Goal: Find specific page/section: Find specific page/section

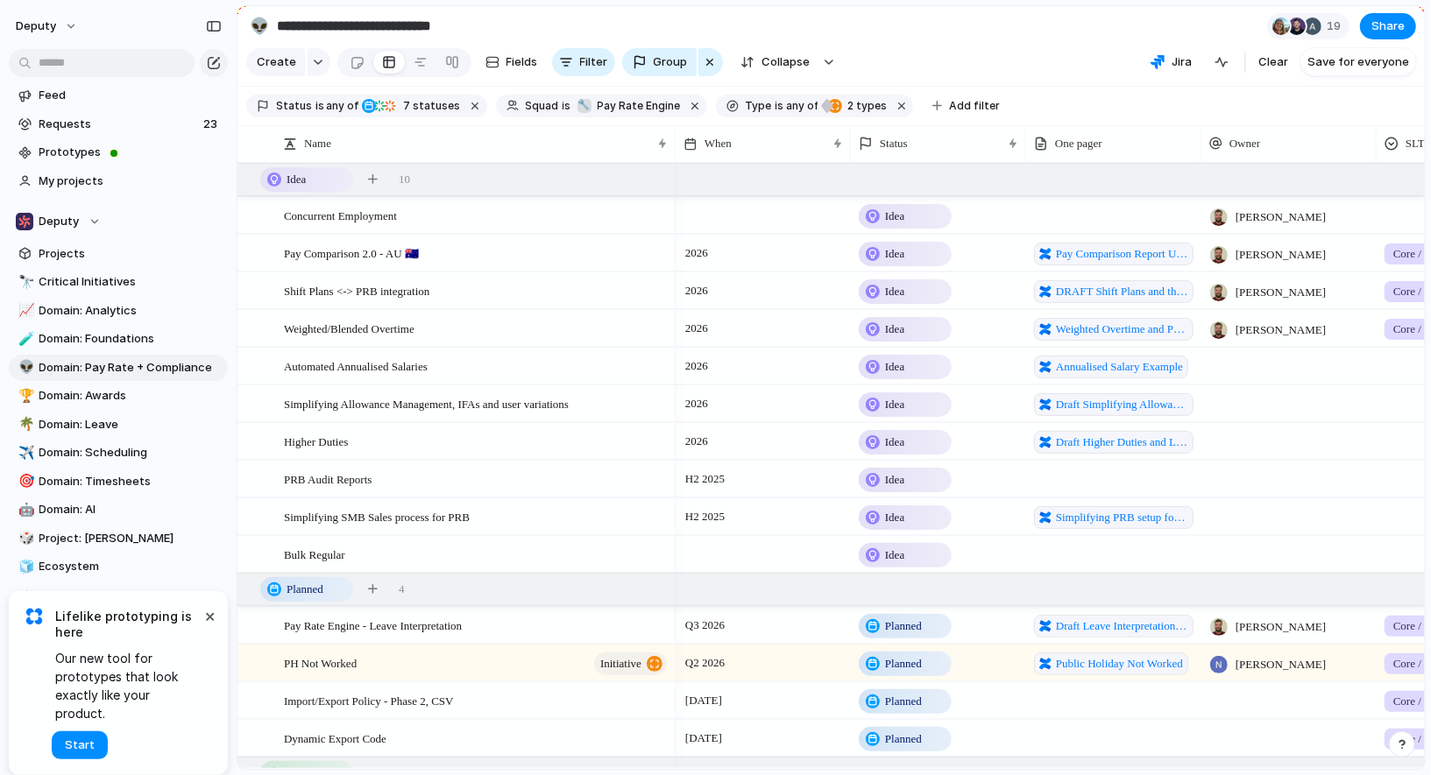
click at [904, 33] on section "**********" at bounding box center [830, 25] width 1187 height 39
click at [148, 448] on span "Domain: Scheduling" at bounding box center [130, 453] width 182 height 18
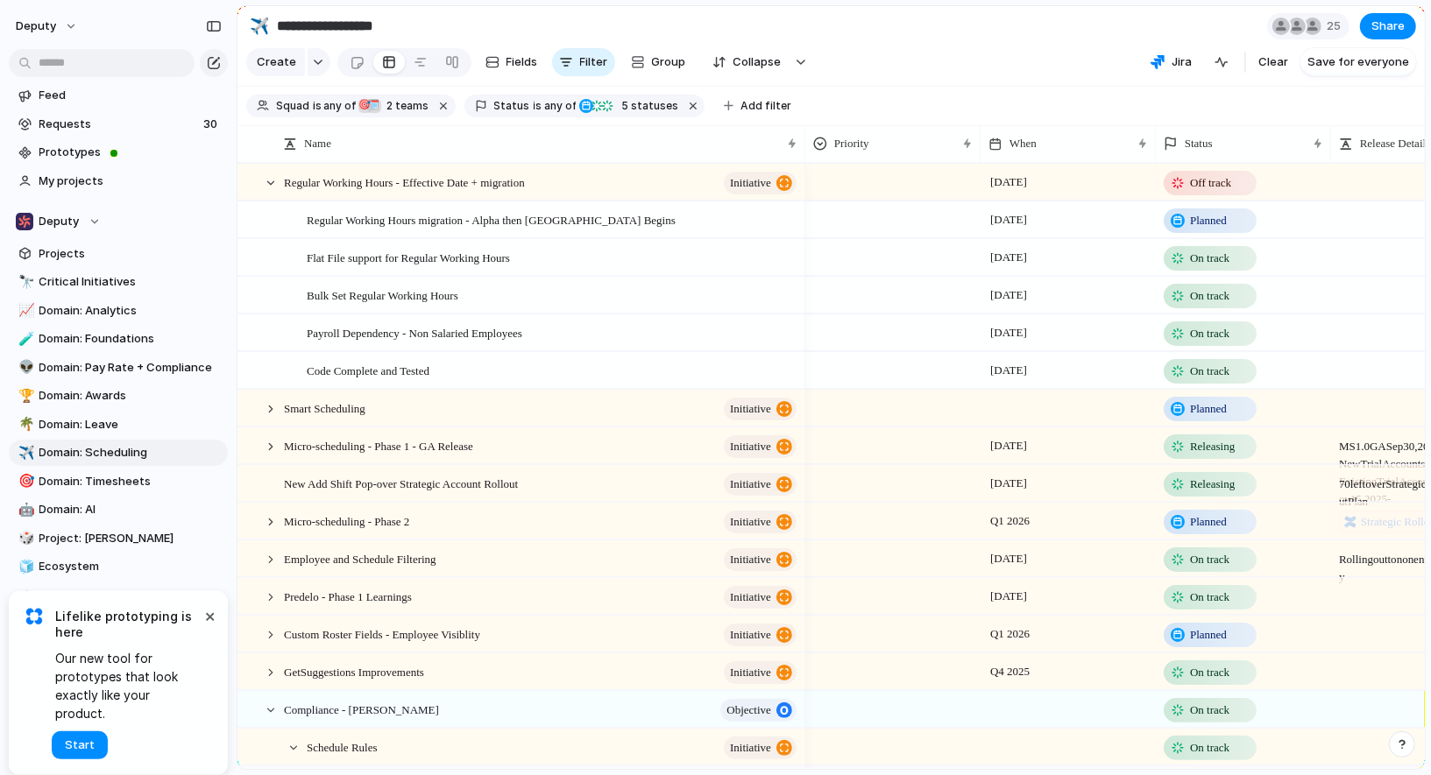
type input "**********"
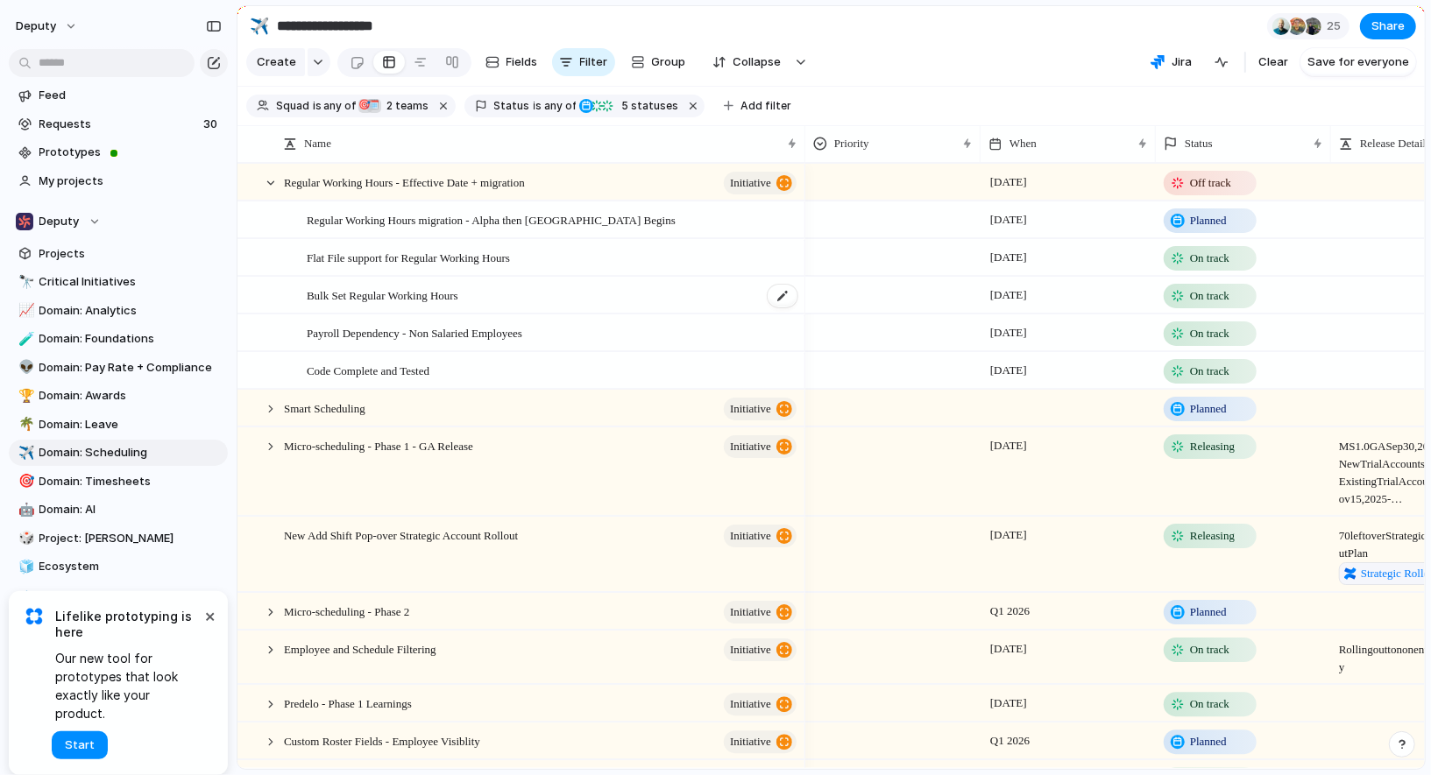
click at [558, 291] on div "Bulk Set Regular Working Hours" at bounding box center [553, 296] width 492 height 36
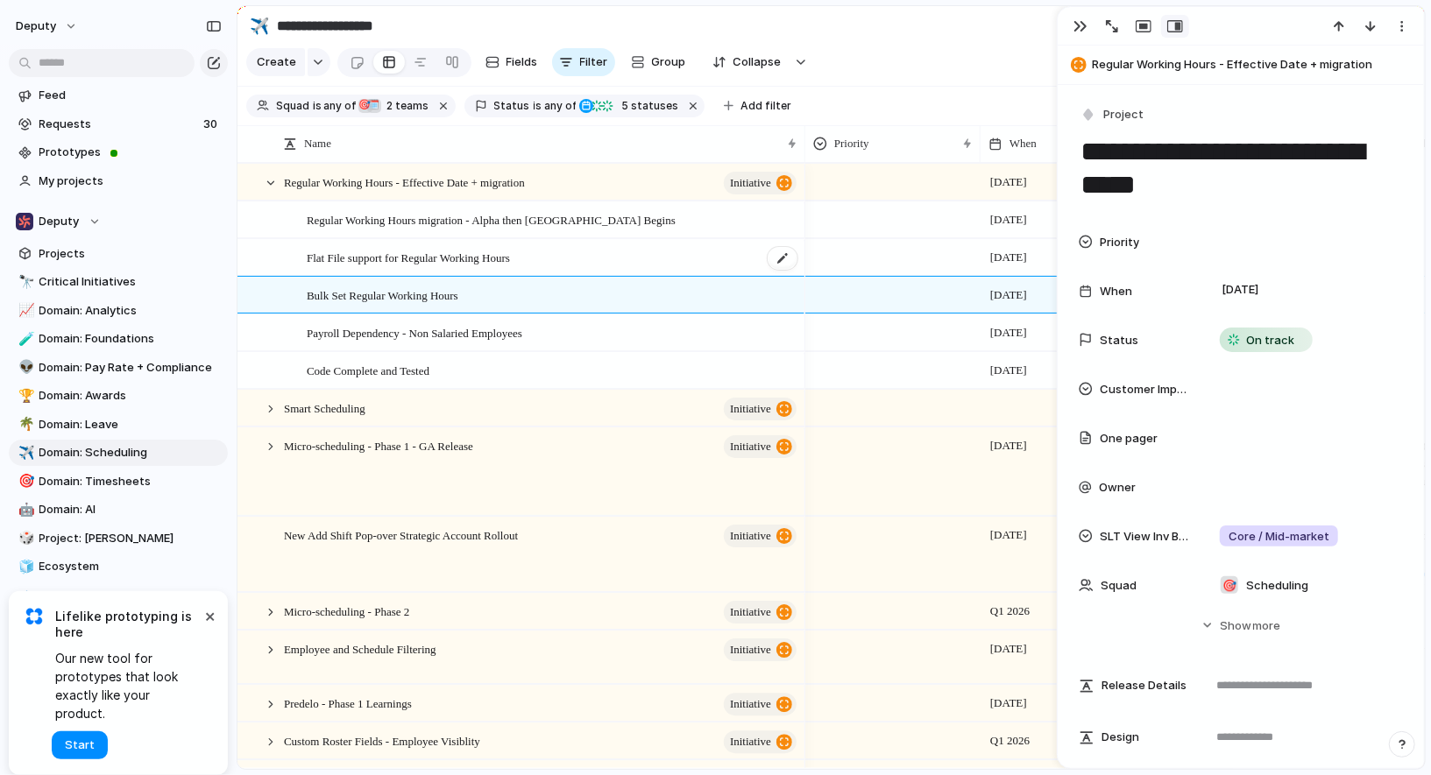
click at [598, 254] on div "Flat File support for Regular Working Hours" at bounding box center [553, 258] width 492 height 36
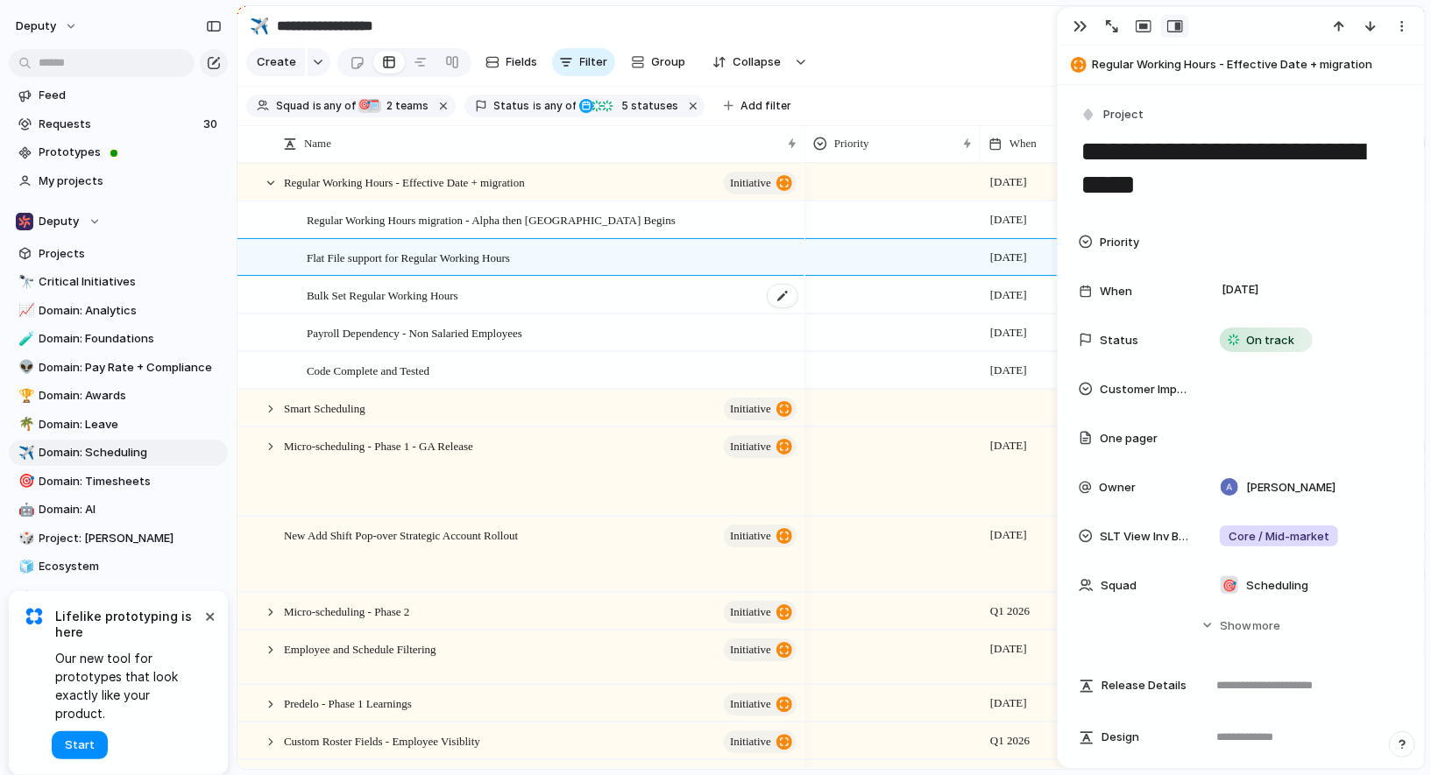
click at [584, 293] on div "Bulk Set Regular Working Hours" at bounding box center [553, 296] width 492 height 36
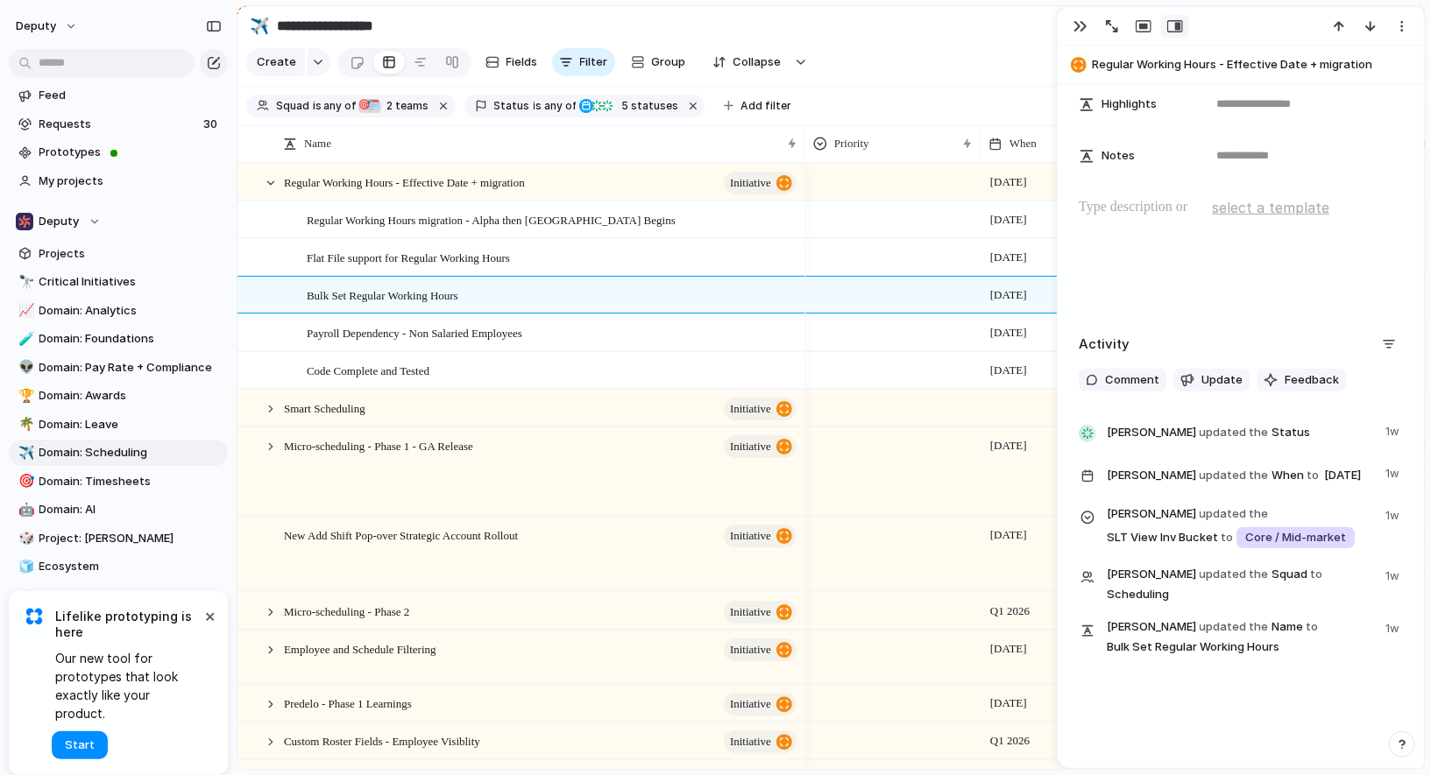
scroll to position [701, 0]
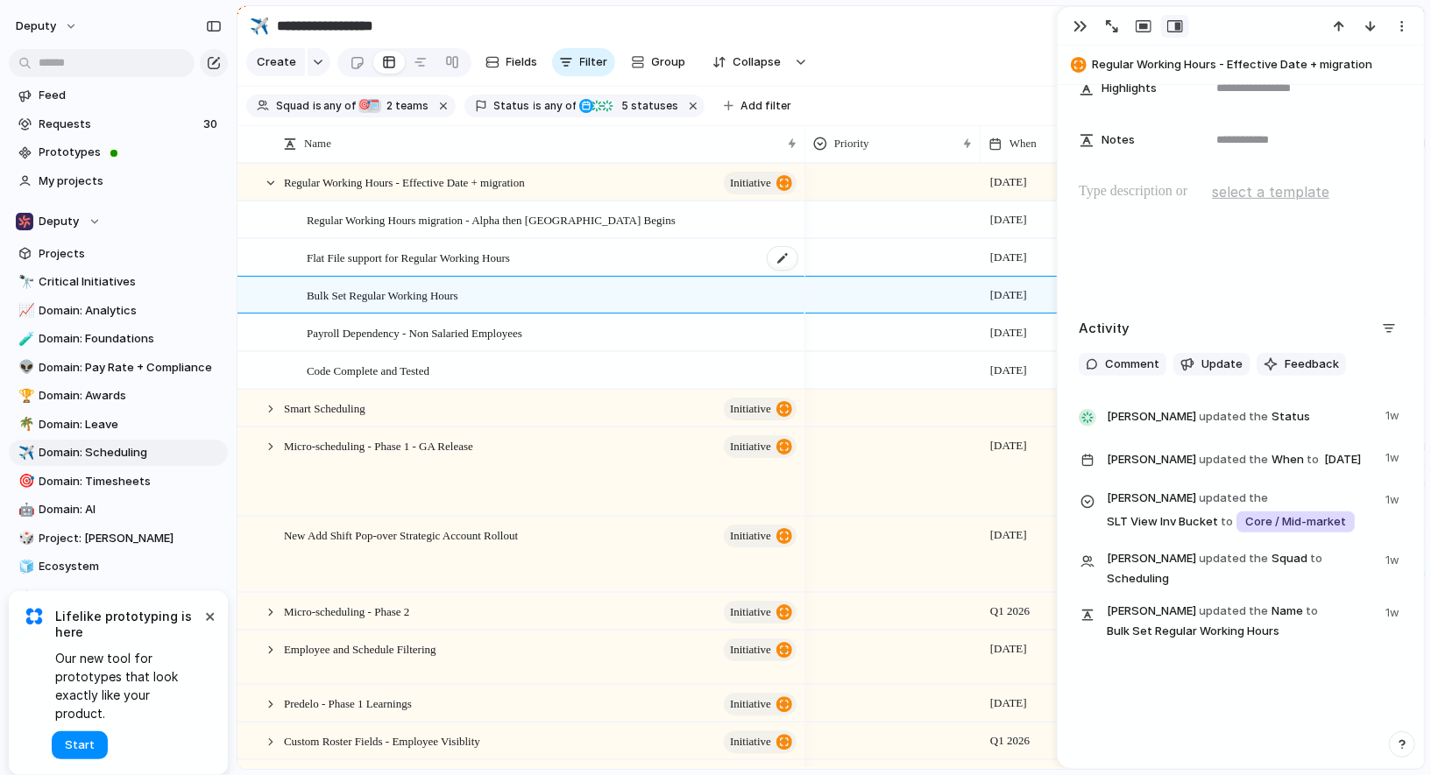
click at [619, 254] on div "Flat File support for Regular Working Hours" at bounding box center [553, 258] width 492 height 36
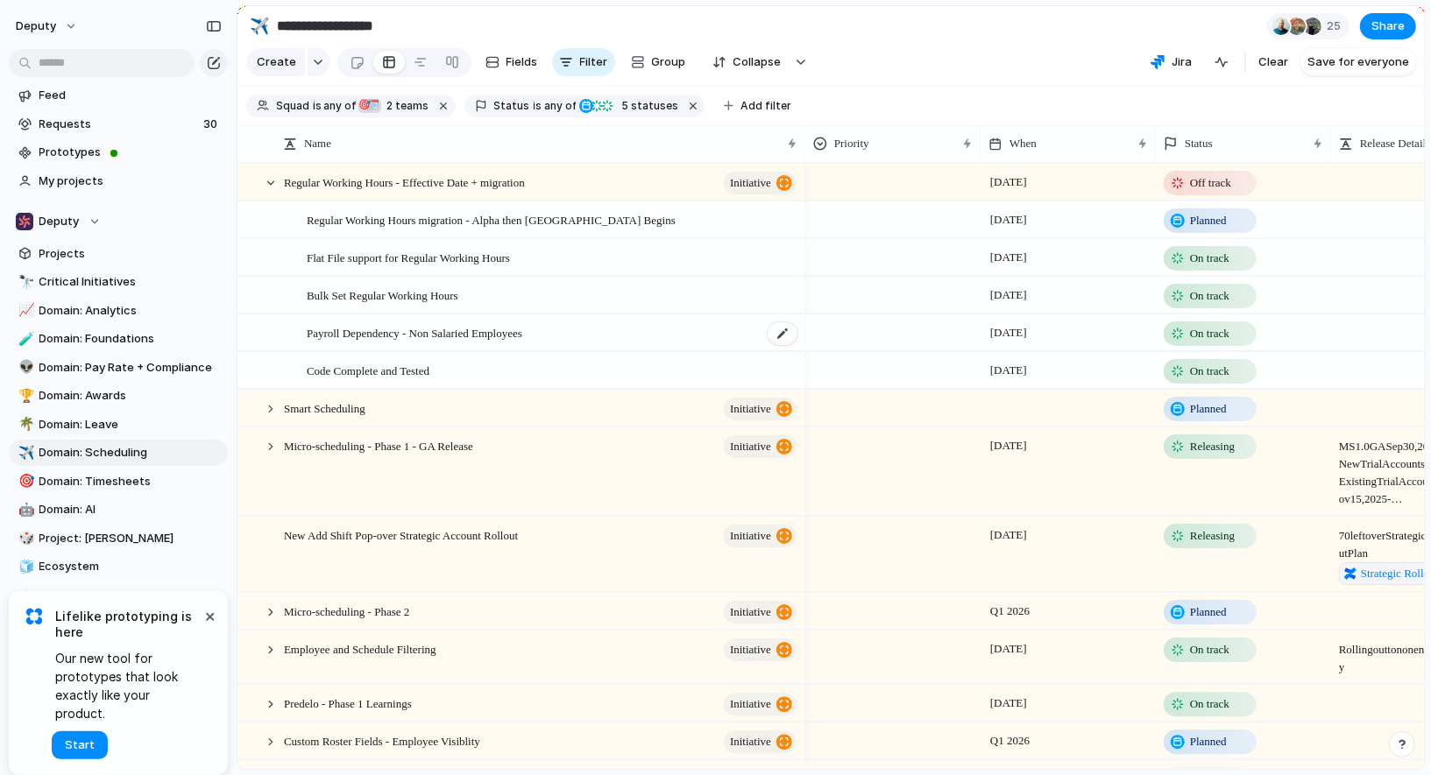
click at [651, 338] on div "Payroll Dependency - Non Salaried Employees" at bounding box center [553, 333] width 492 height 36
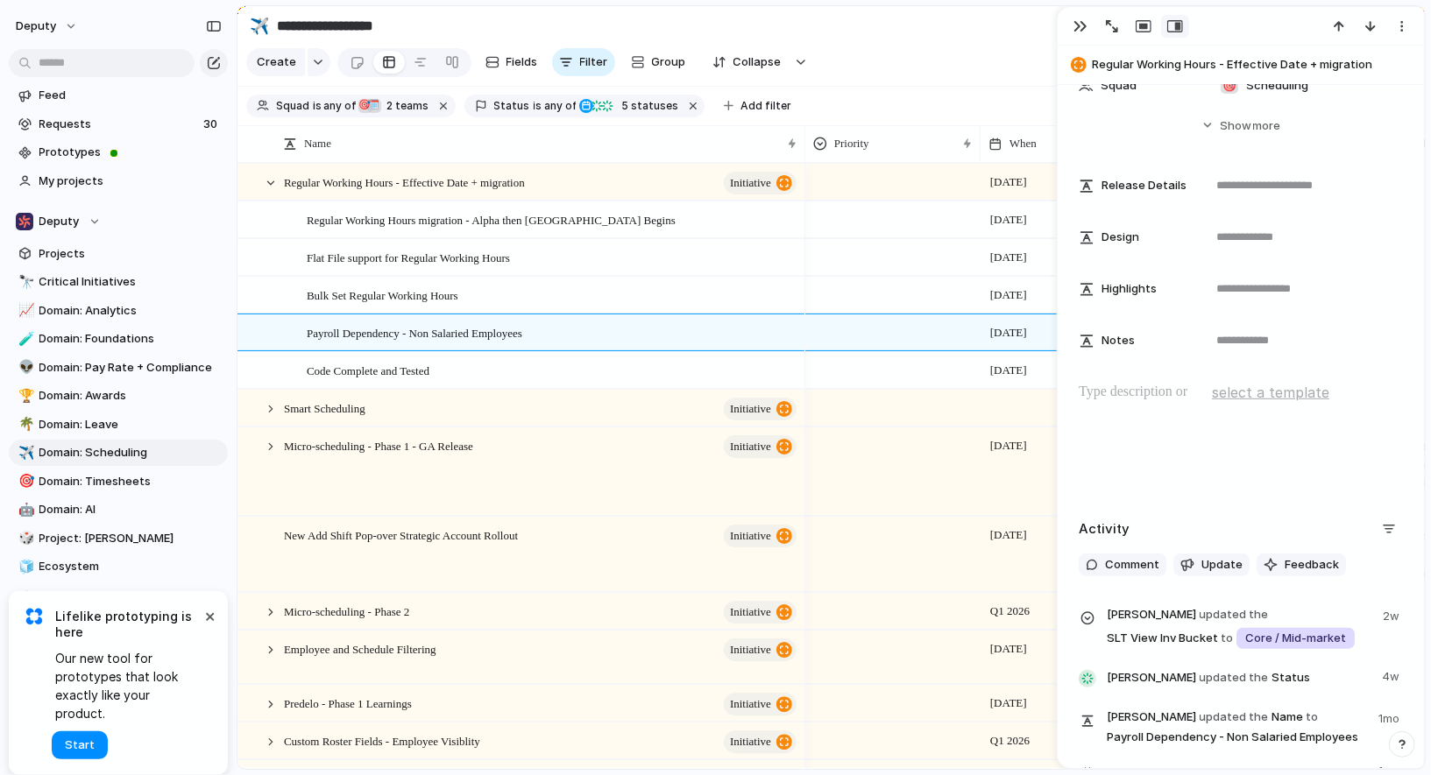
scroll to position [676, 0]
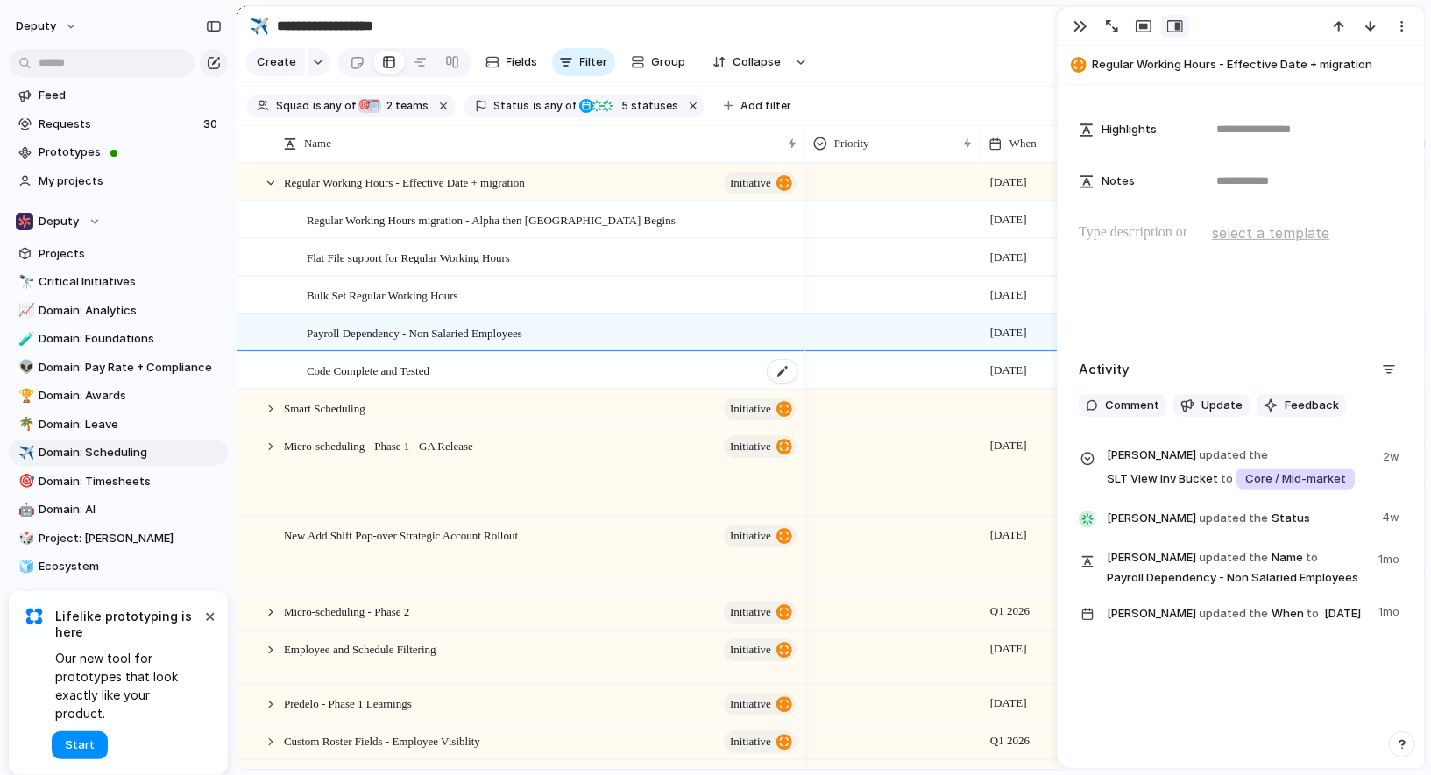
click at [665, 376] on div "Code Complete and Tested" at bounding box center [553, 371] width 492 height 36
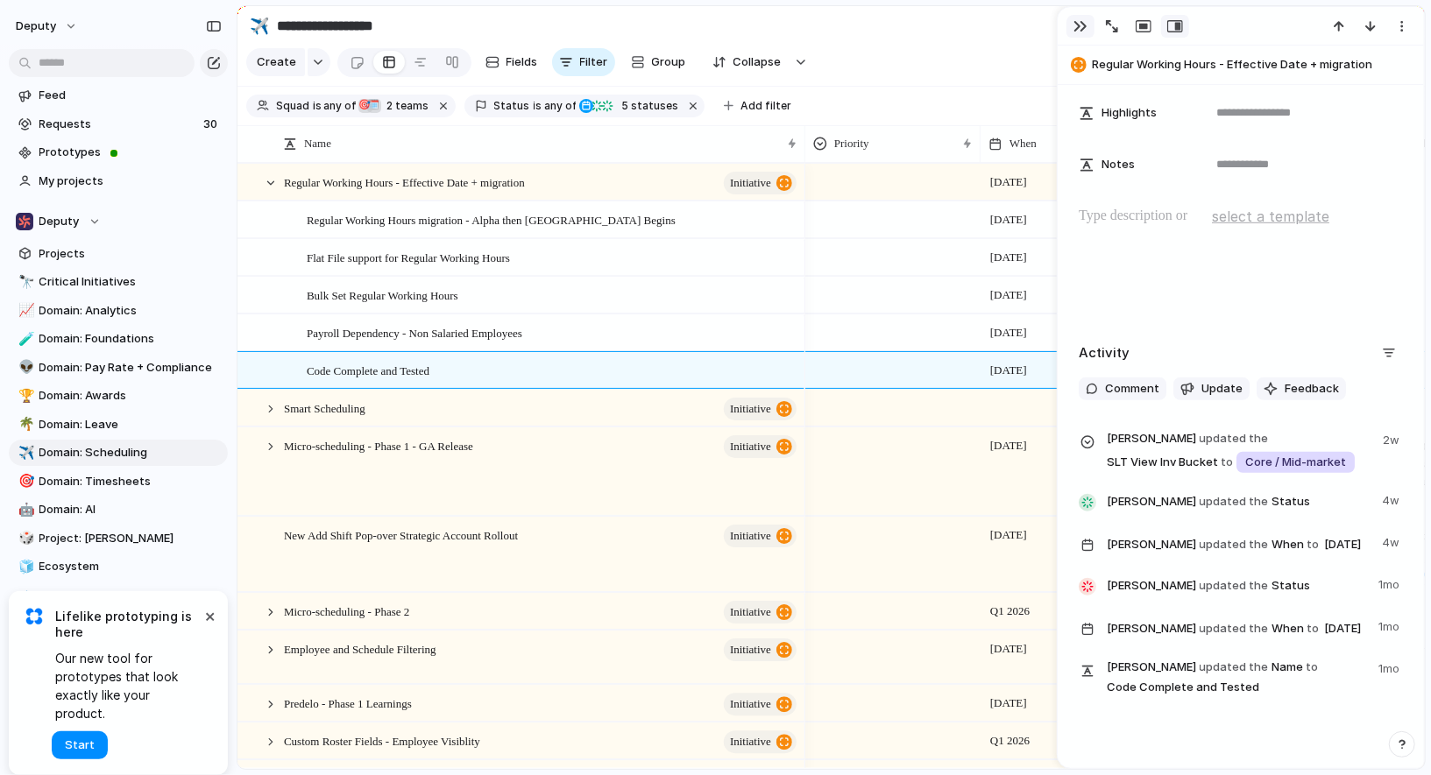
click at [1078, 26] on div "button" at bounding box center [1080, 26] width 14 height 14
